Goal: Task Accomplishment & Management: Manage account settings

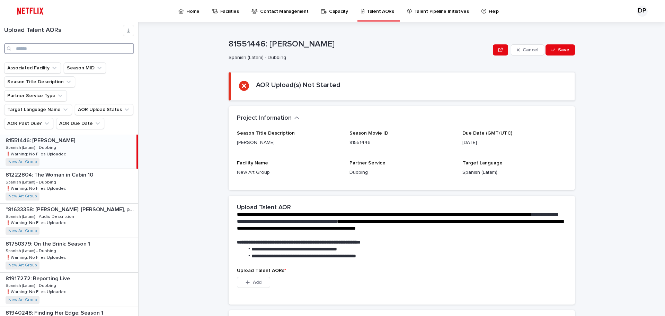
click at [43, 49] on input "Search" at bounding box center [69, 48] width 130 height 11
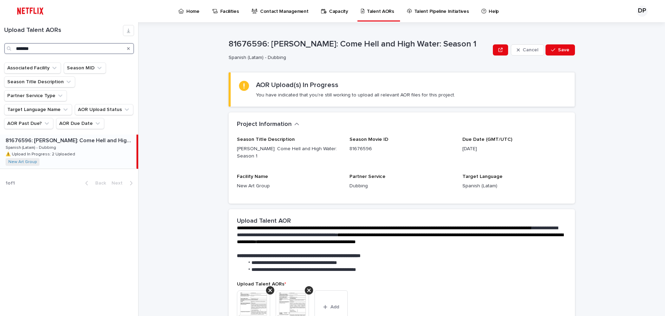
type input "*******"
click at [64, 149] on div "81676596: [PERSON_NAME]: Come Hell and High Water: Season 1 81676596: [PERSON_N…" at bounding box center [68, 151] width 137 height 34
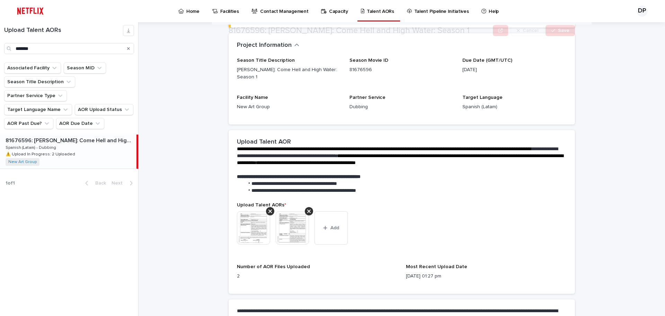
scroll to position [161, 0]
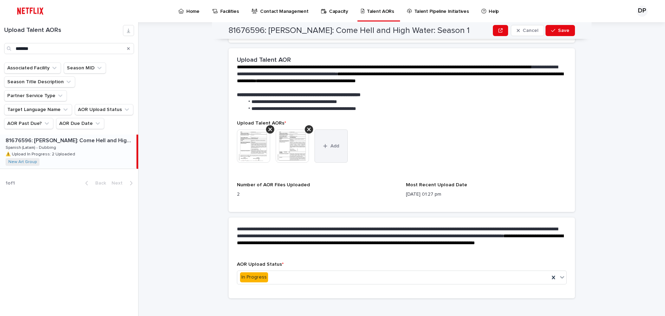
click at [339, 149] on button "Add" at bounding box center [331, 145] width 33 height 33
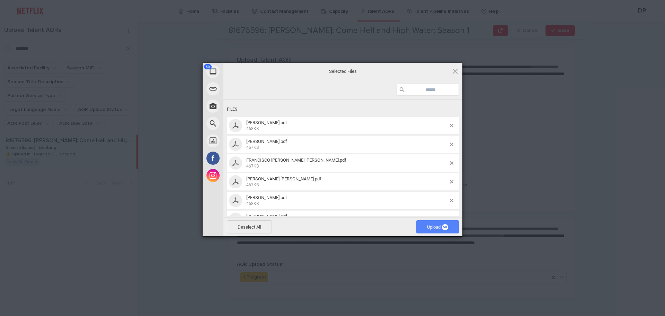
click at [445, 226] on span "50" at bounding box center [445, 227] width 6 height 6
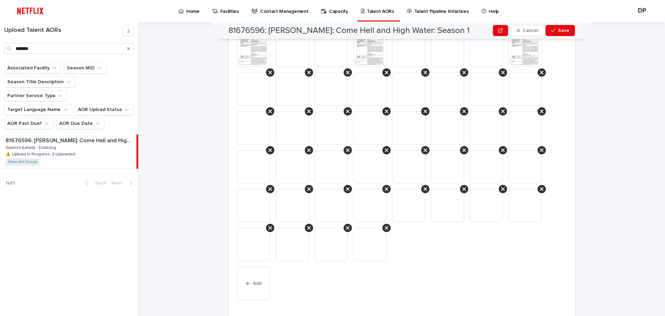
scroll to position [430, 0]
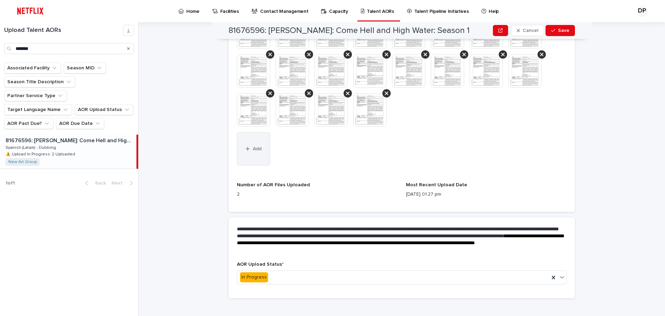
click at [263, 132] on button "Add" at bounding box center [253, 148] width 33 height 33
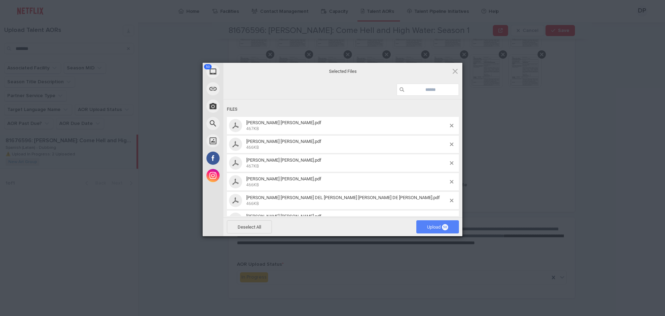
click at [441, 228] on span "Upload 50" at bounding box center [437, 226] width 21 height 5
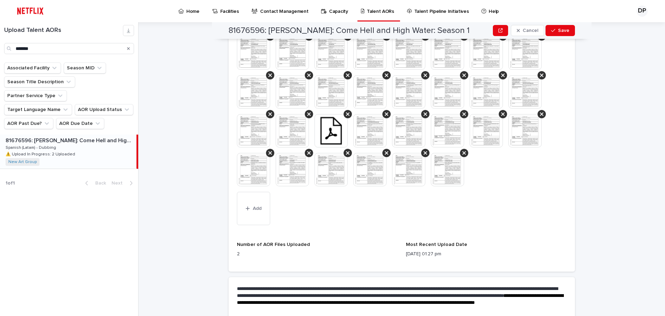
scroll to position [663, 0]
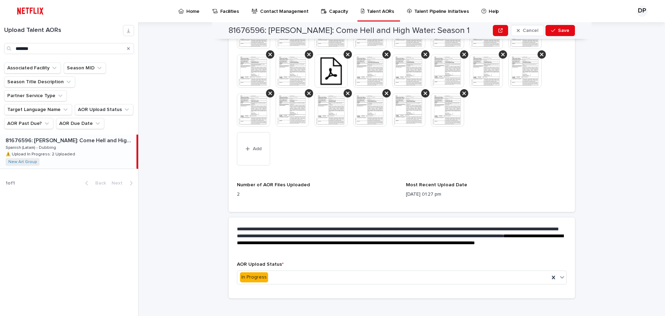
click at [331, 69] on img at bounding box center [331, 70] width 33 height 33
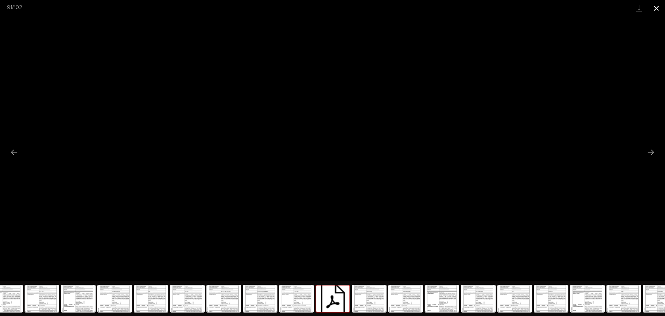
click at [655, 9] on button "Close gallery" at bounding box center [656, 8] width 17 height 16
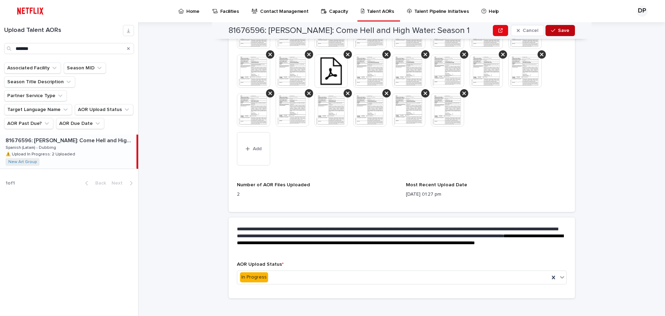
click at [563, 32] on span "Save" at bounding box center [563, 30] width 11 height 5
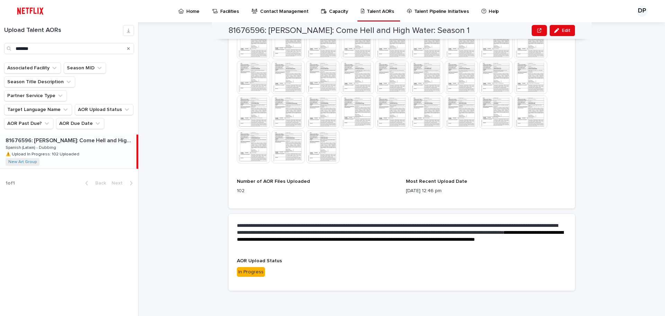
scroll to position [534, 0]
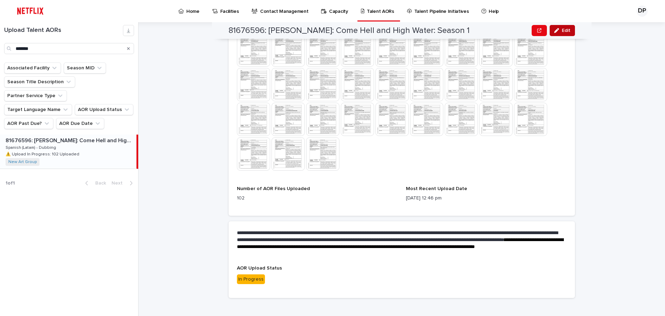
click at [572, 30] on button "Edit" at bounding box center [562, 30] width 25 height 11
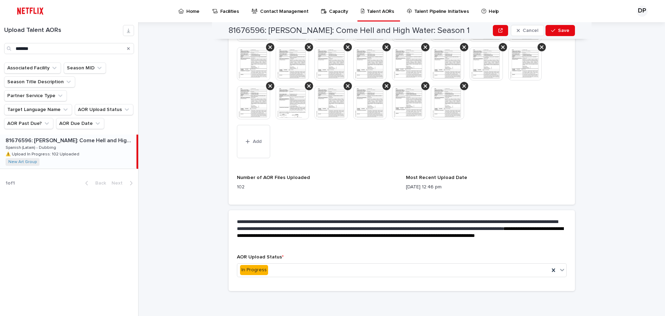
scroll to position [663, 0]
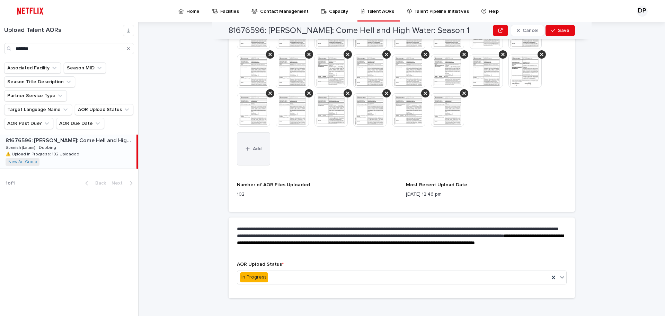
click at [256, 155] on button "Add" at bounding box center [253, 148] width 33 height 33
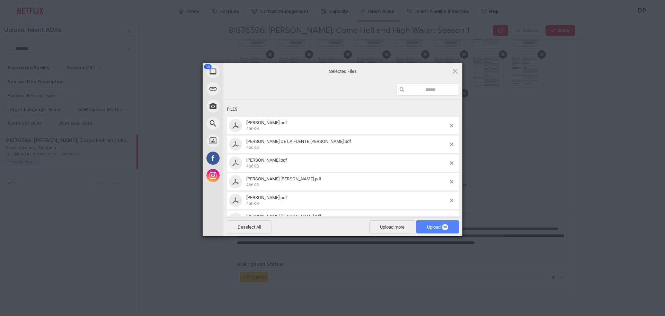
click at [437, 227] on span "Upload 30" at bounding box center [437, 226] width 21 height 5
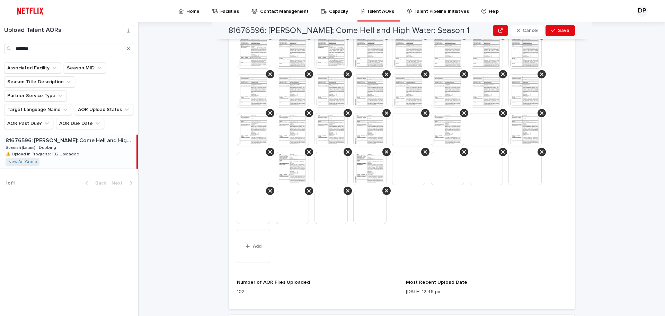
scroll to position [818, 0]
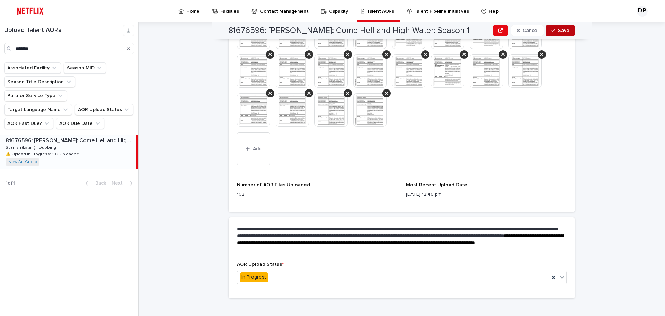
click at [569, 30] on button "Save" at bounding box center [560, 30] width 29 height 11
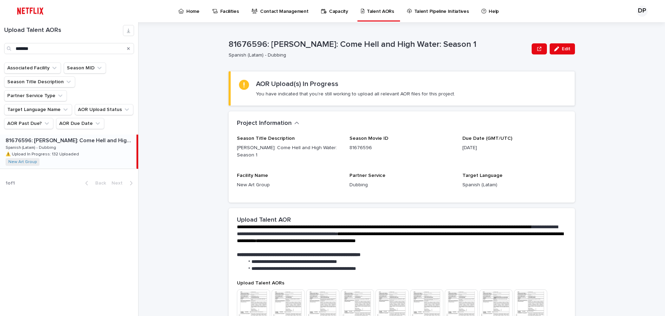
scroll to position [0, 0]
